Goal: Transaction & Acquisition: Purchase product/service

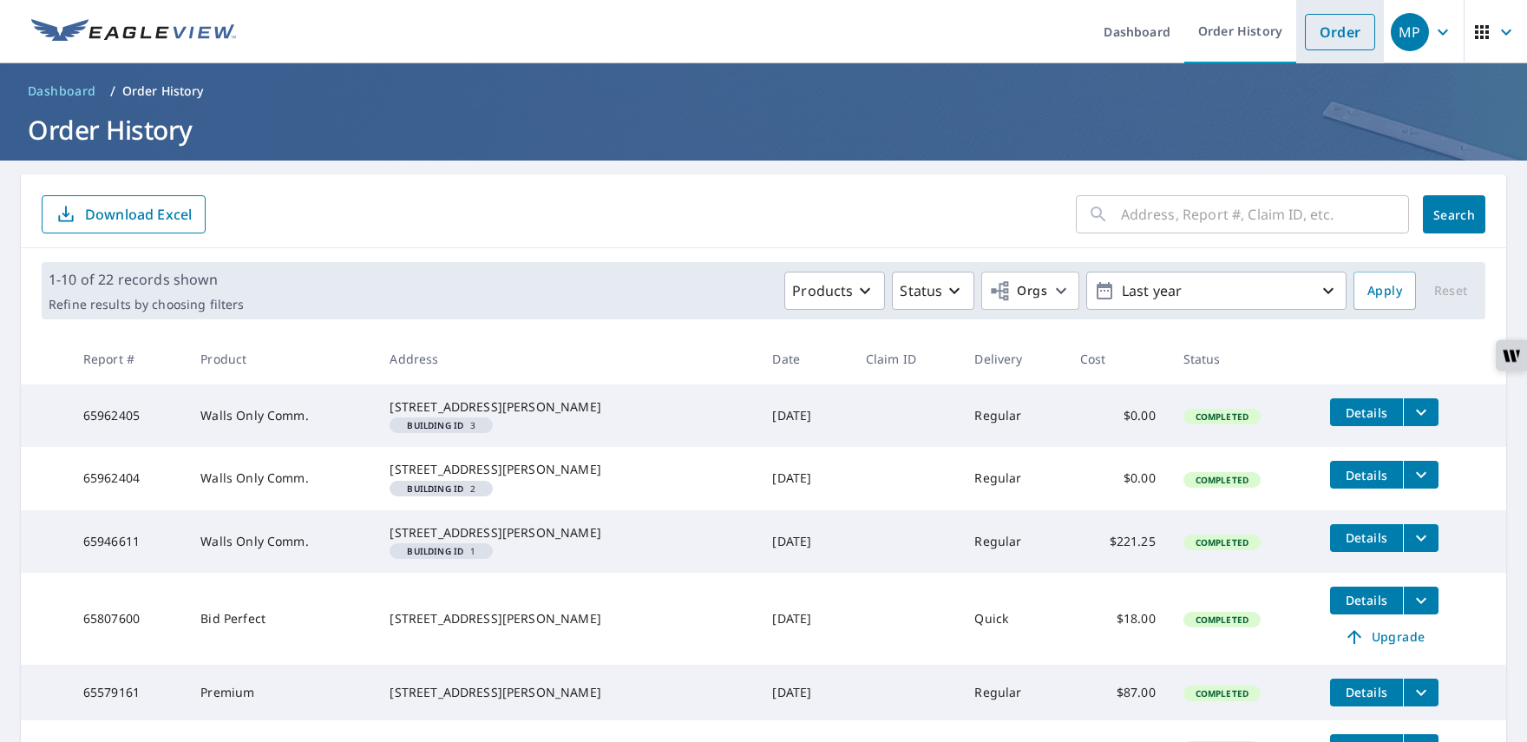
click at [1344, 43] on link "Order" at bounding box center [1340, 32] width 70 height 36
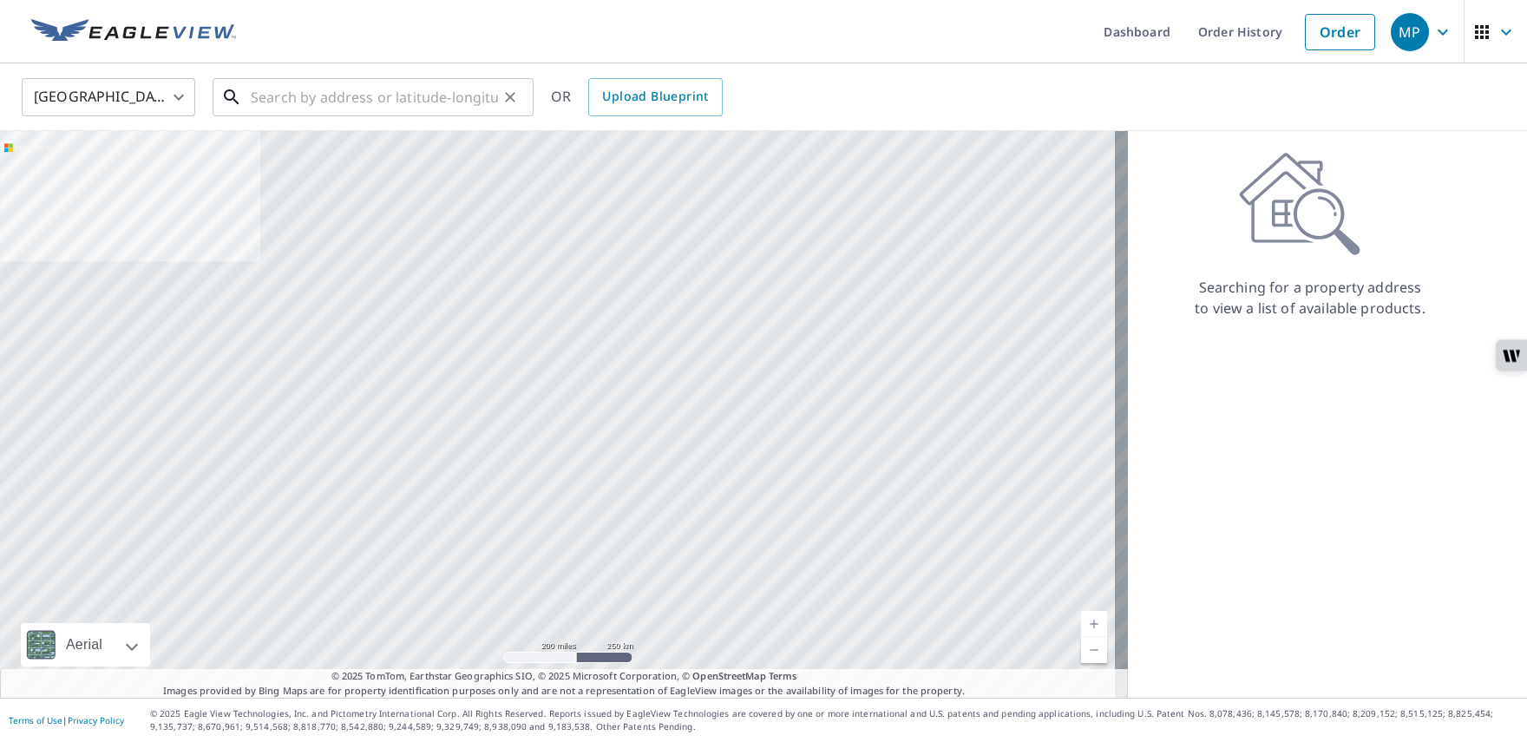
click at [288, 94] on input "text" at bounding box center [374, 97] width 247 height 49
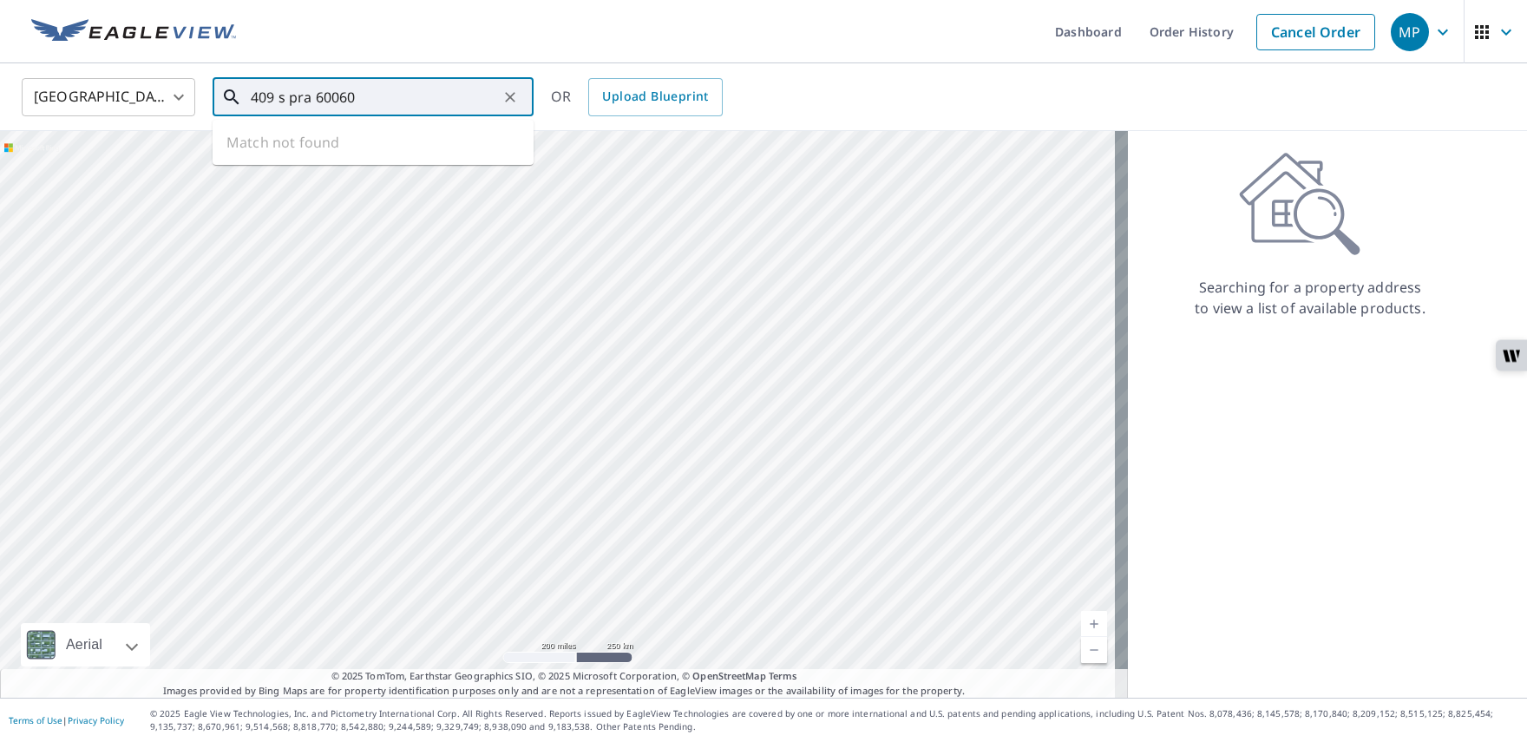
click at [308, 96] on input "409 s pra 60060" at bounding box center [374, 97] width 247 height 49
click at [382, 158] on p "Mundelein, IL 60060" at bounding box center [383, 166] width 272 height 17
type input "[STREET_ADDRESS]"
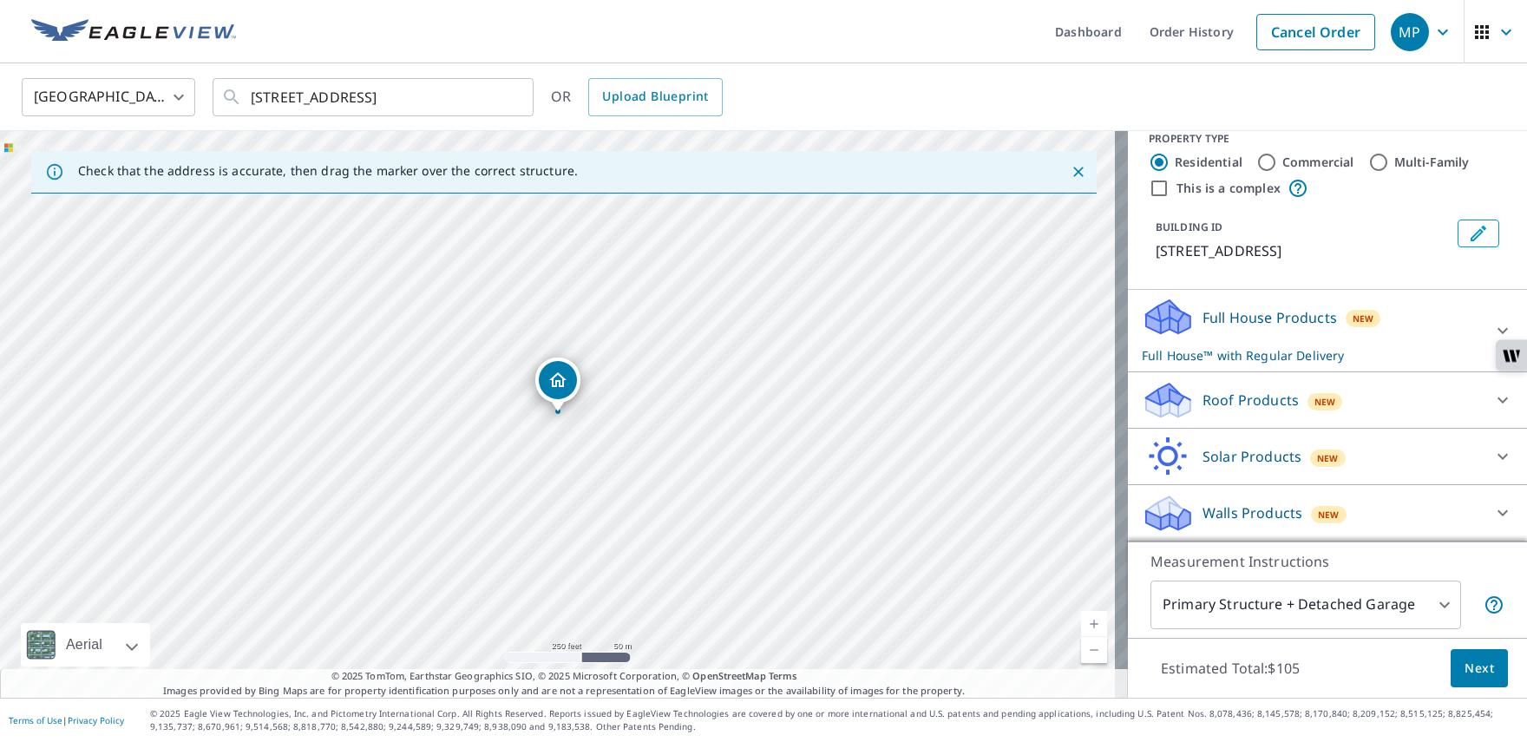
click at [1250, 502] on div "Walls Products New" at bounding box center [1312, 513] width 340 height 41
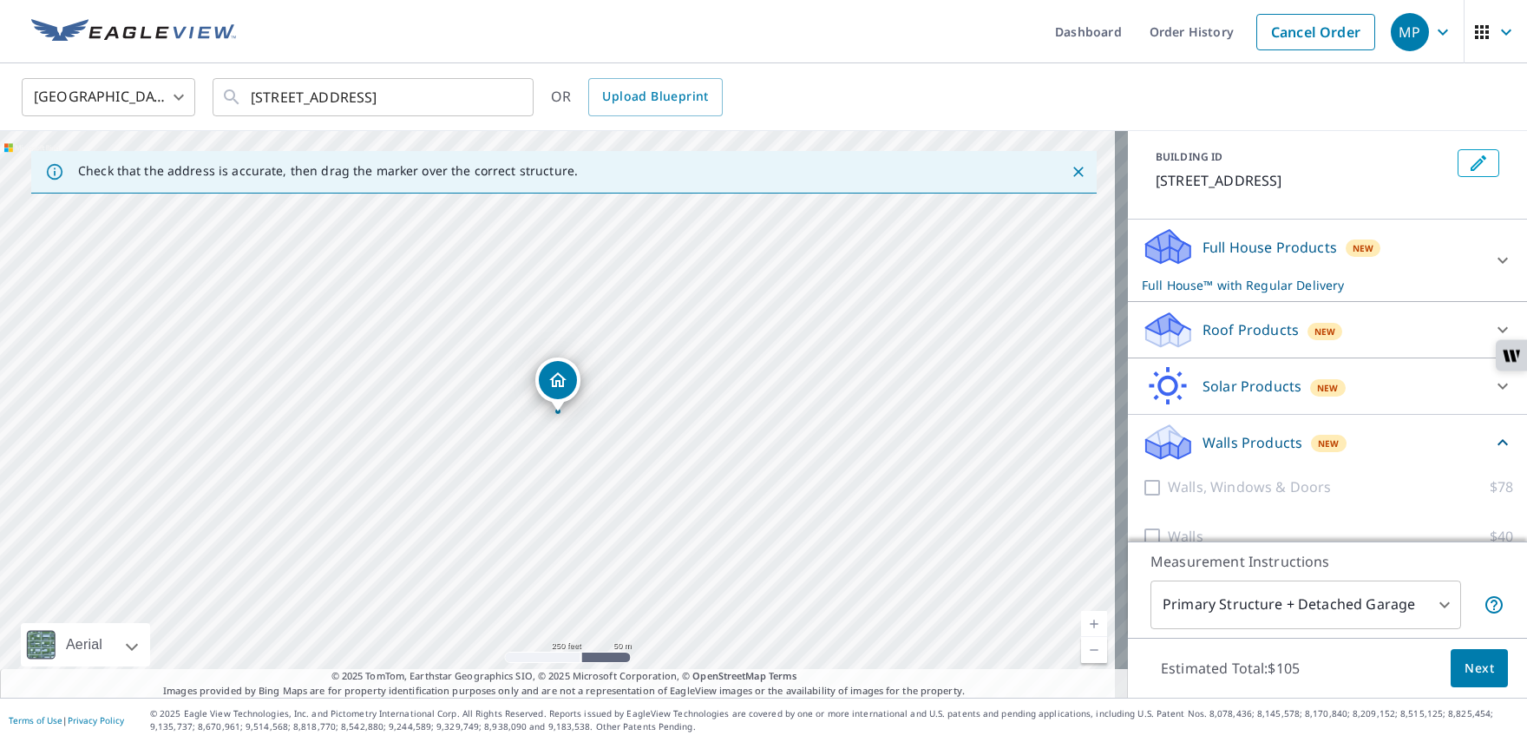
scroll to position [118, 0]
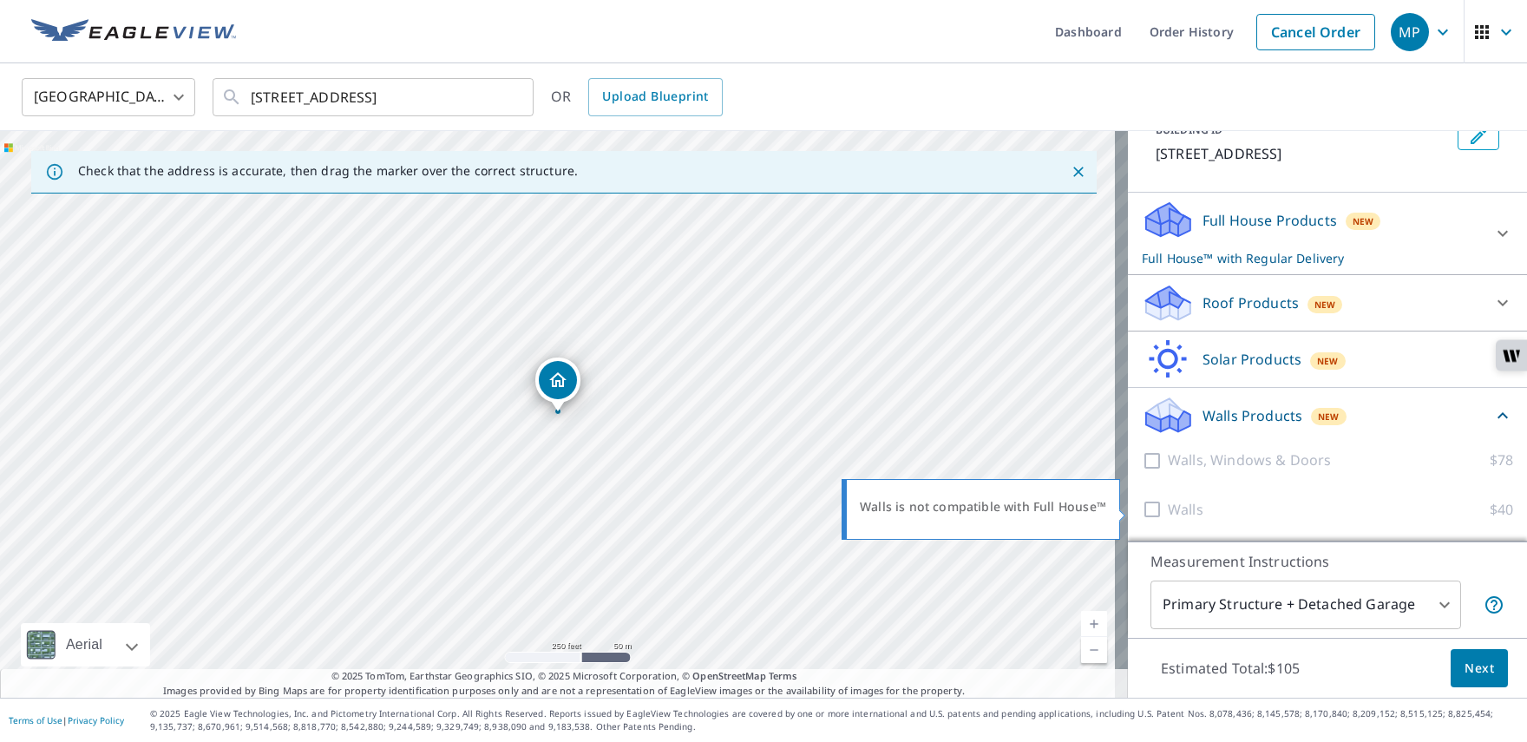
click at [1142, 514] on div at bounding box center [1155, 510] width 26 height 22
click at [1205, 223] on p "Full House Products" at bounding box center [1270, 220] width 134 height 21
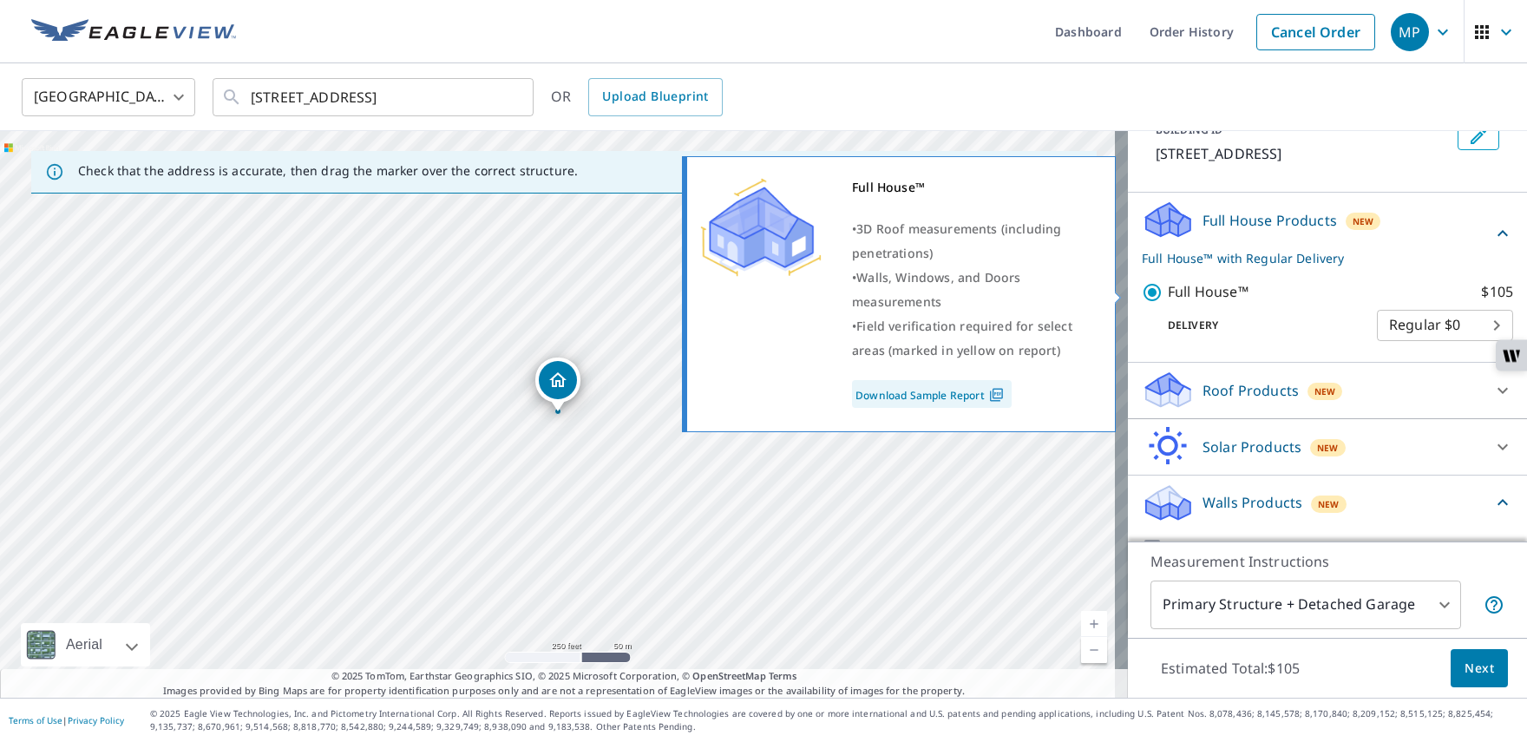
click at [1142, 294] on input "Full House™ $105" at bounding box center [1155, 292] width 26 height 21
checkbox input "false"
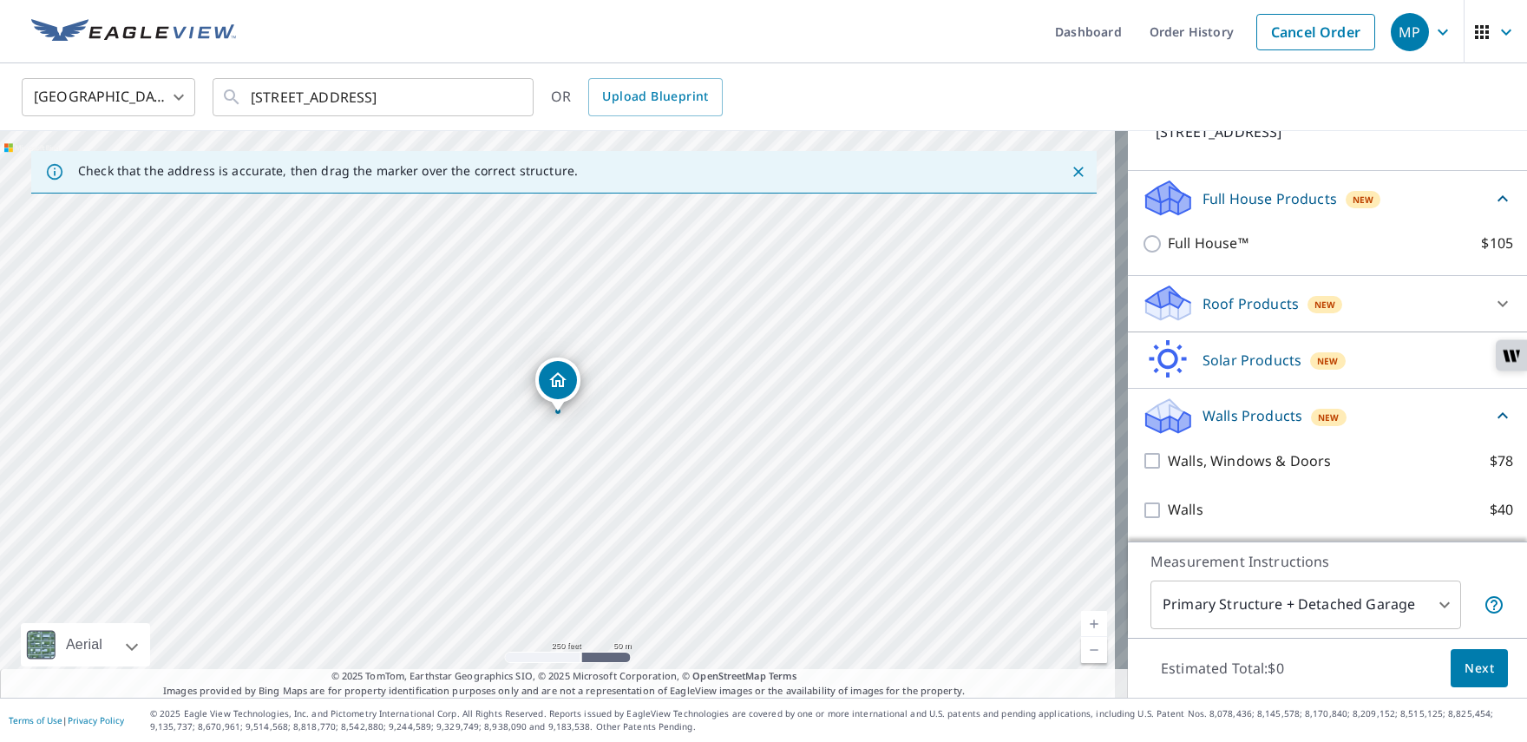
scroll to position [141, 0]
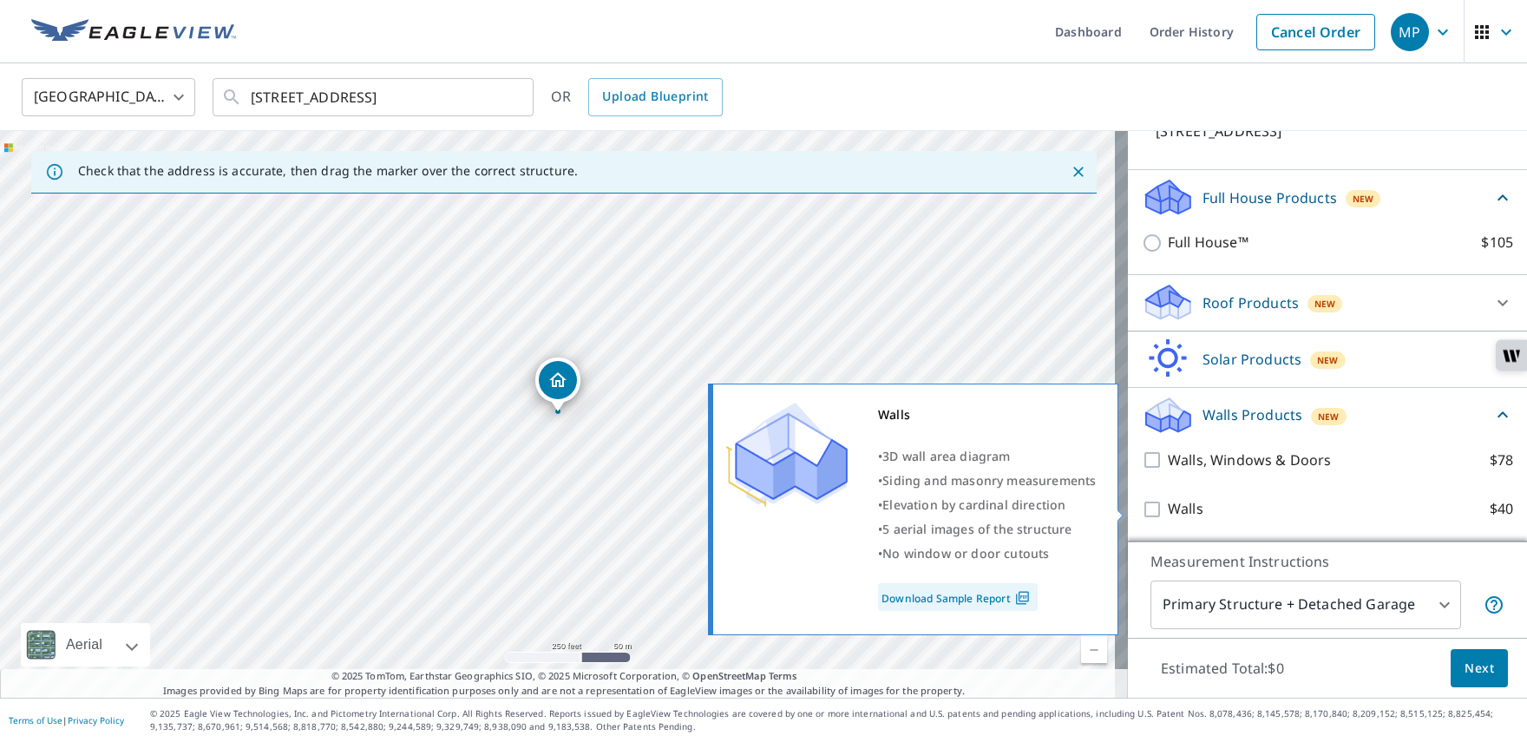
click at [1142, 502] on input "Walls $40" at bounding box center [1155, 509] width 26 height 21
checkbox input "true"
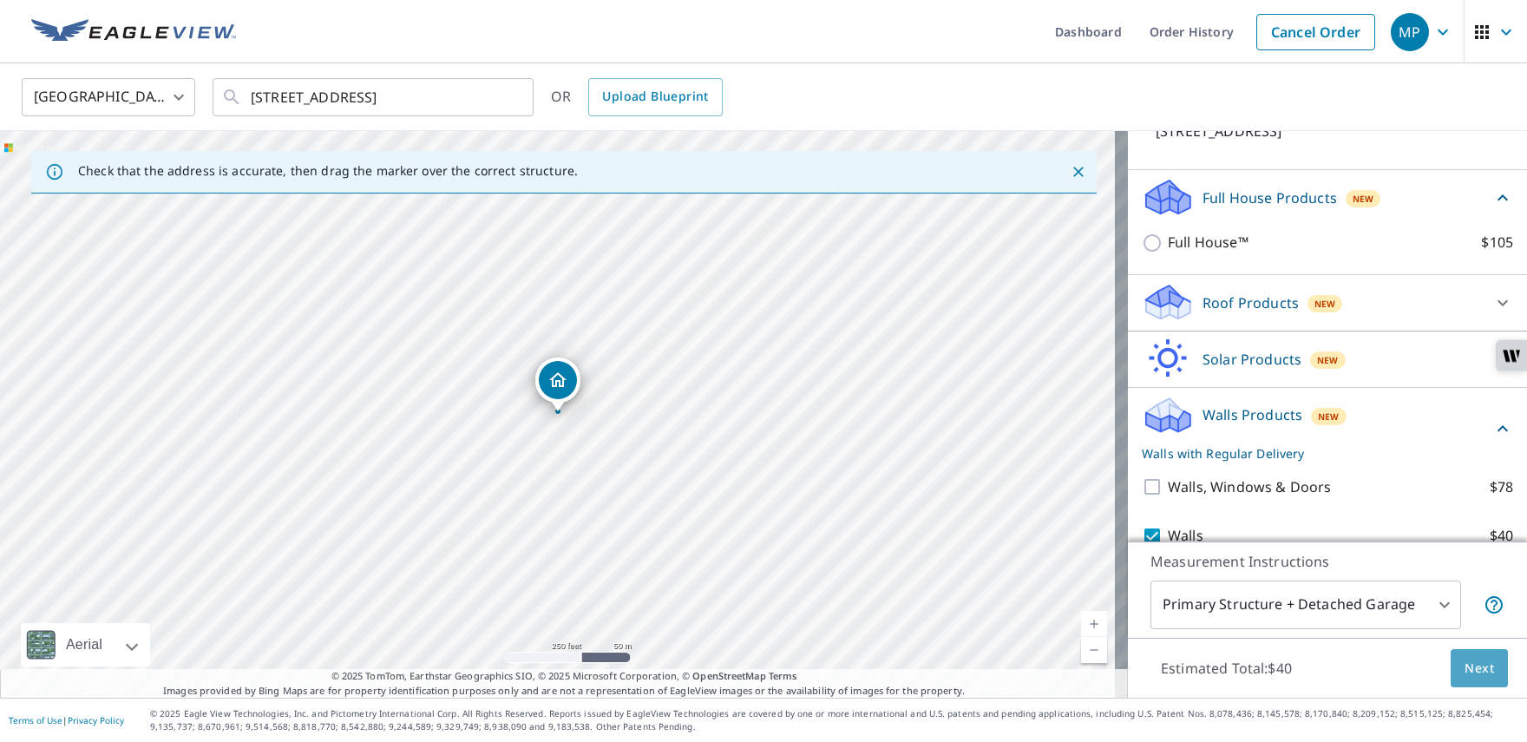
click at [1465, 673] on span "Next" at bounding box center [1480, 669] width 30 height 22
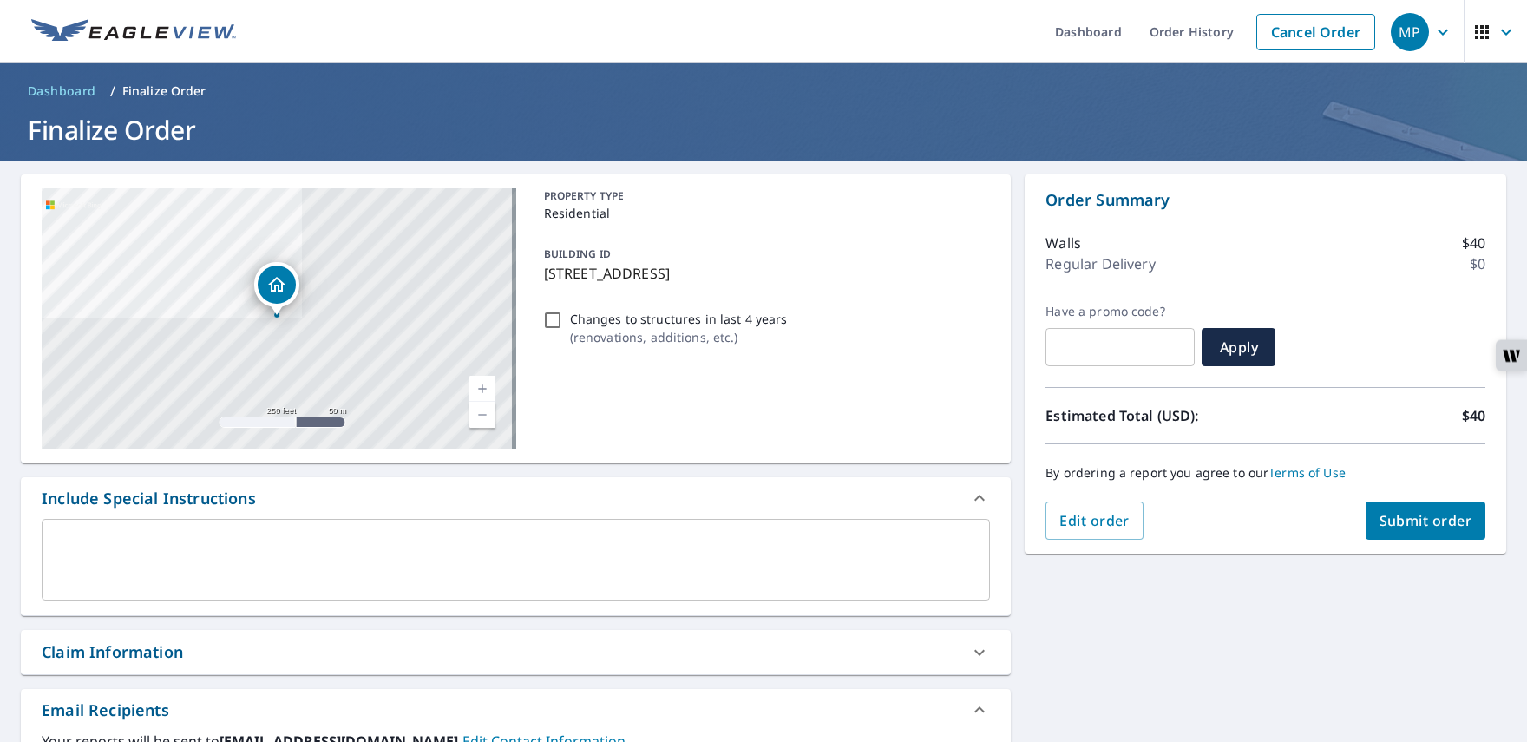
click at [1393, 517] on span "Submit order" at bounding box center [1426, 520] width 93 height 19
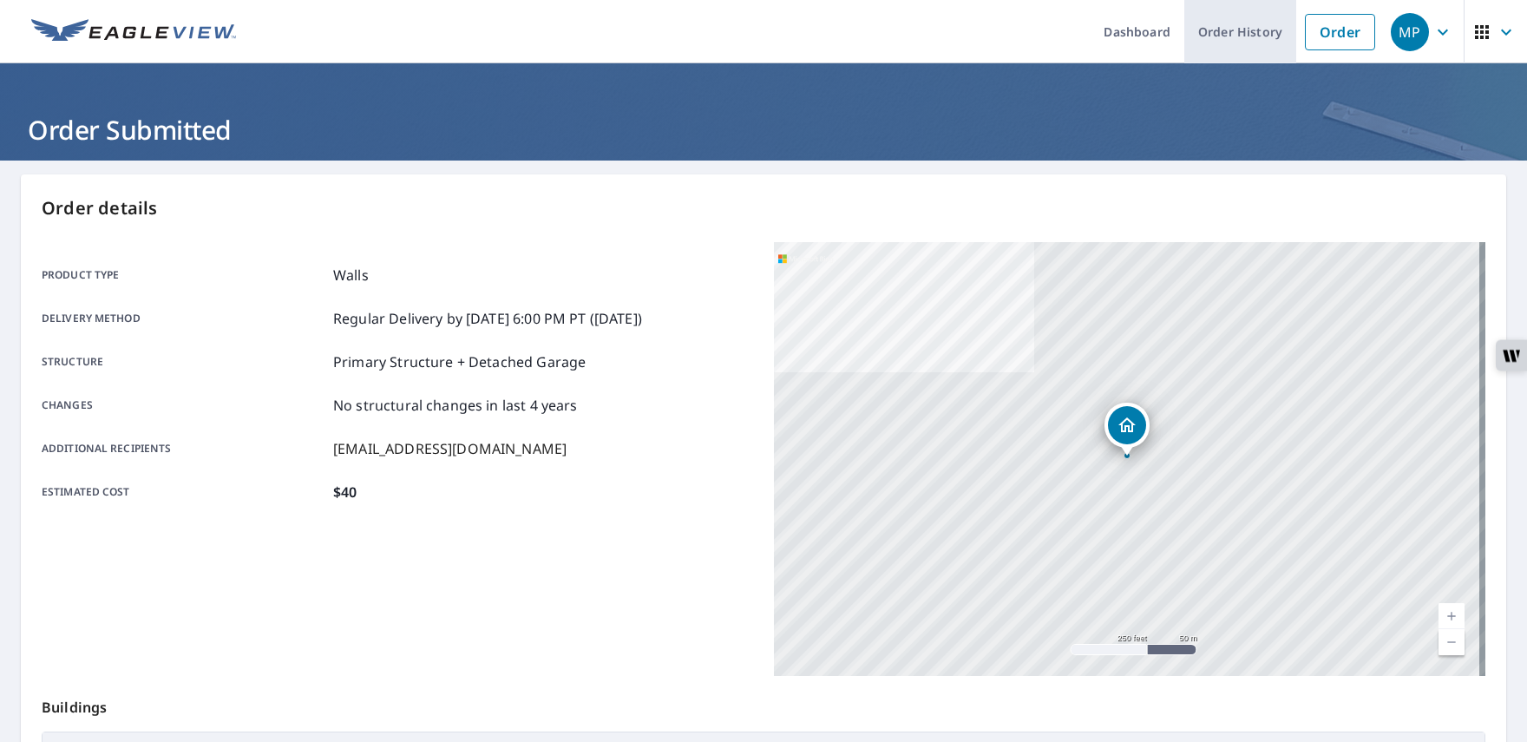
click at [1222, 29] on link "Order History" at bounding box center [1240, 31] width 112 height 63
